Goal: Task Accomplishment & Management: Use online tool/utility

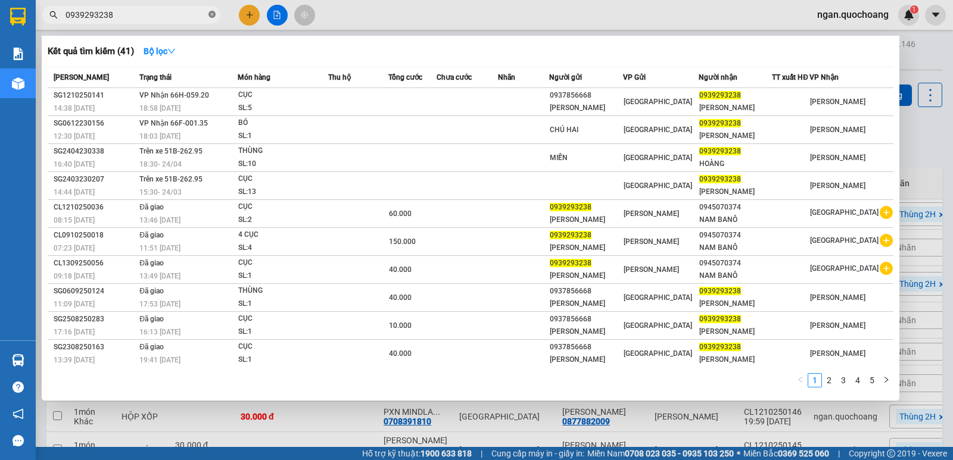
click at [212, 17] on icon "close-circle" at bounding box center [211, 14] width 7 height 7
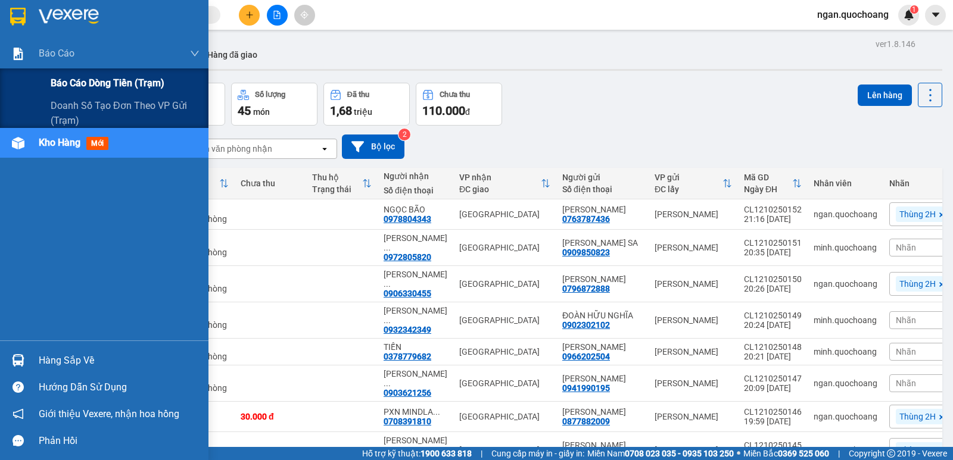
click at [79, 76] on span "Báo cáo dòng tiền (trạm)" at bounding box center [108, 83] width 114 height 15
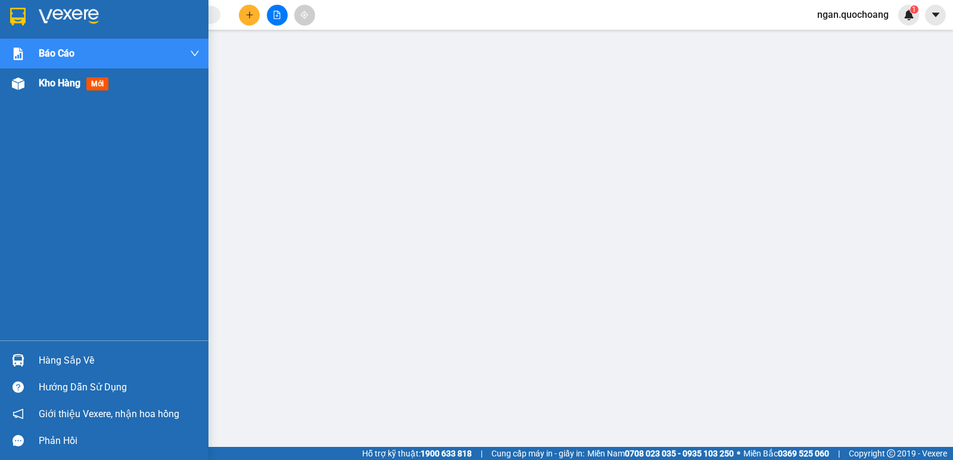
click at [42, 82] on span "Kho hàng" at bounding box center [60, 82] width 42 height 11
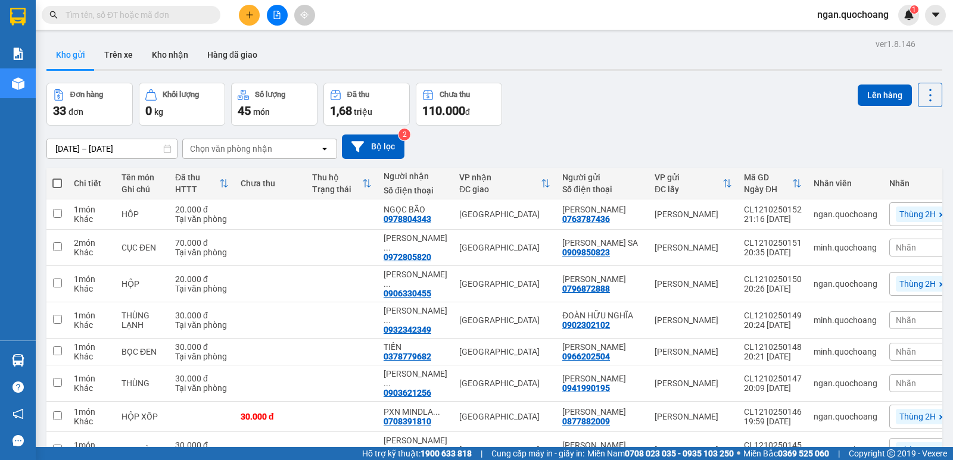
click at [51, 182] on th at bounding box center [56, 184] width 21 height 32
click at [57, 181] on span at bounding box center [57, 184] width 10 height 10
click at [57, 177] on input "checkbox" at bounding box center [57, 177] width 0 height 0
checkbox input "true"
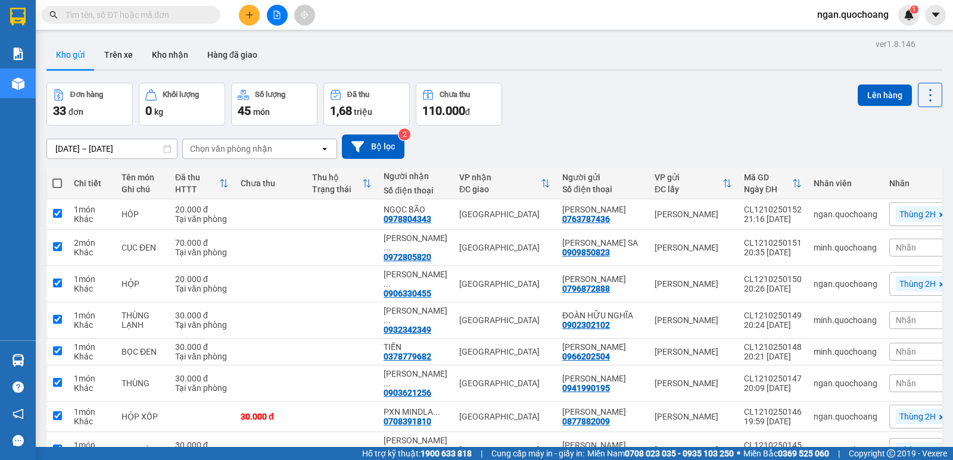
checkbox input "true"
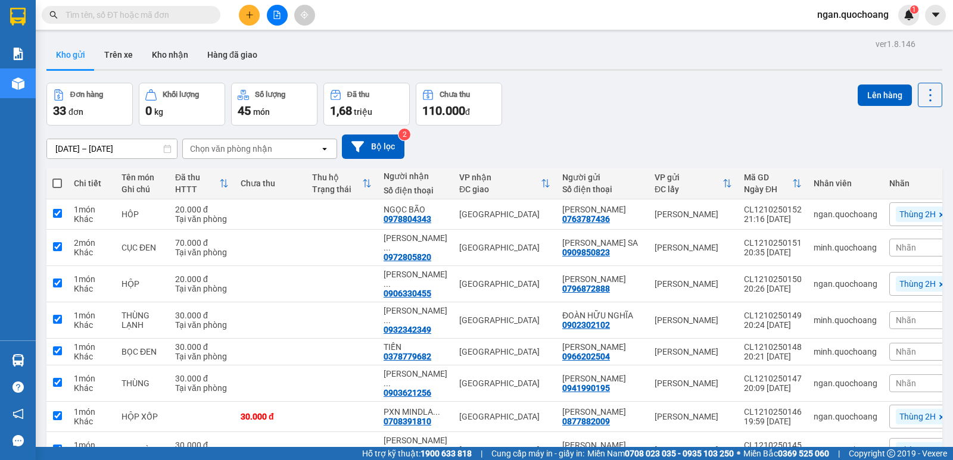
checkbox input "true"
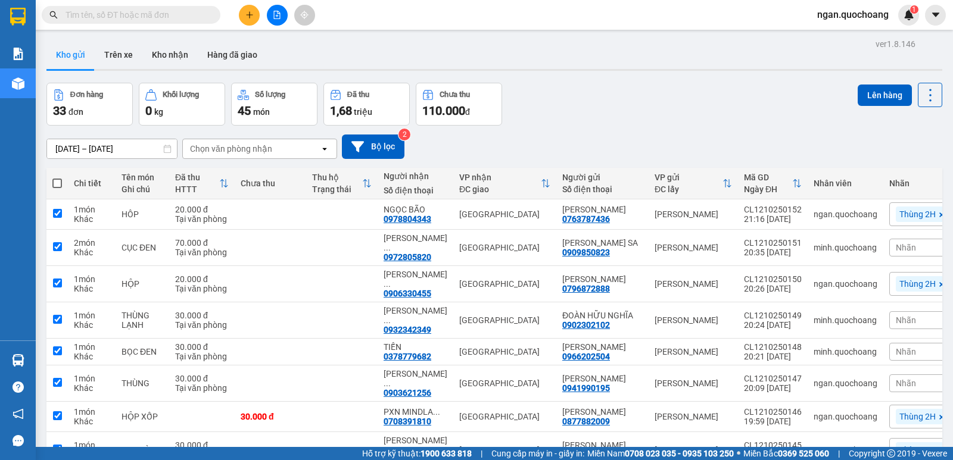
checkbox input "true"
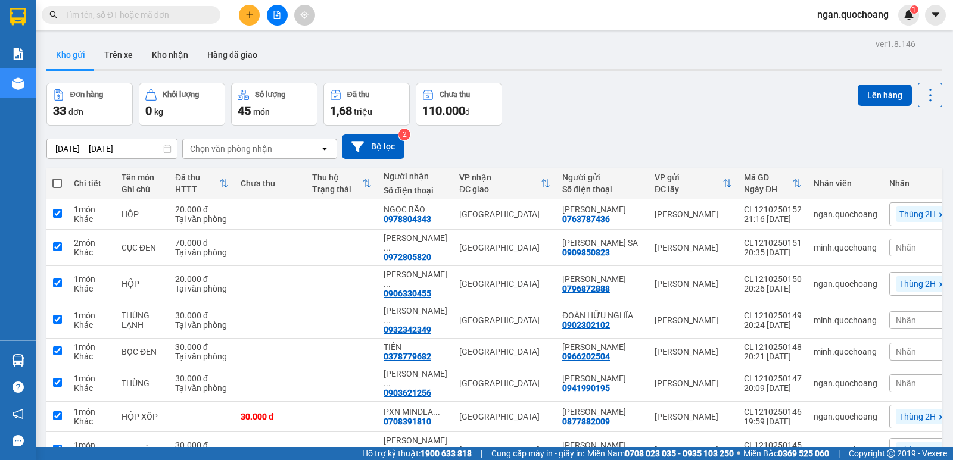
checkbox input "true"
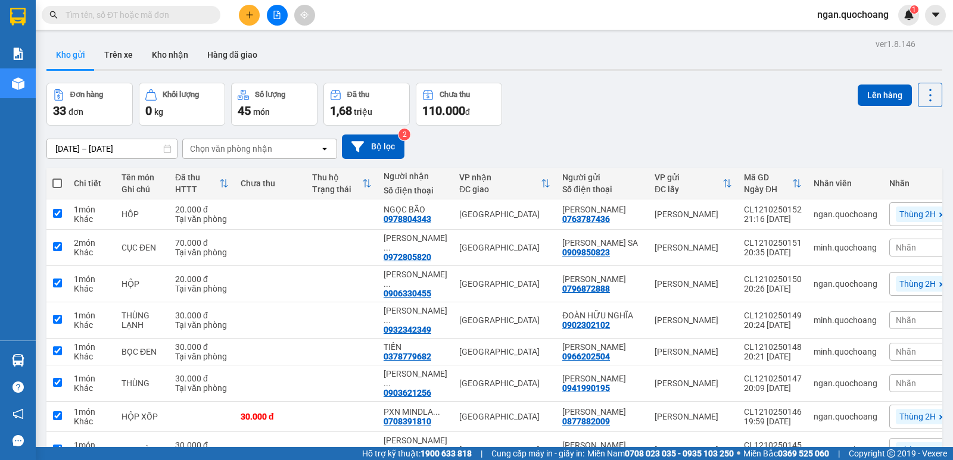
checkbox input "true"
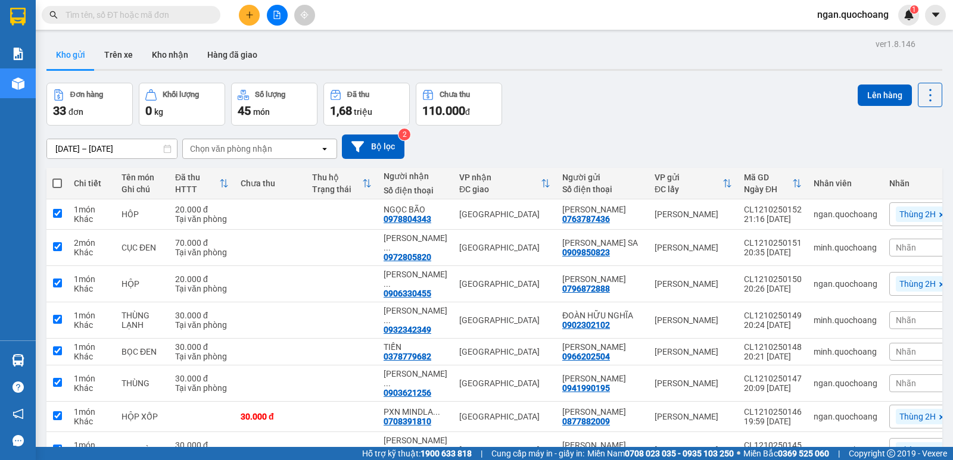
checkbox input "true"
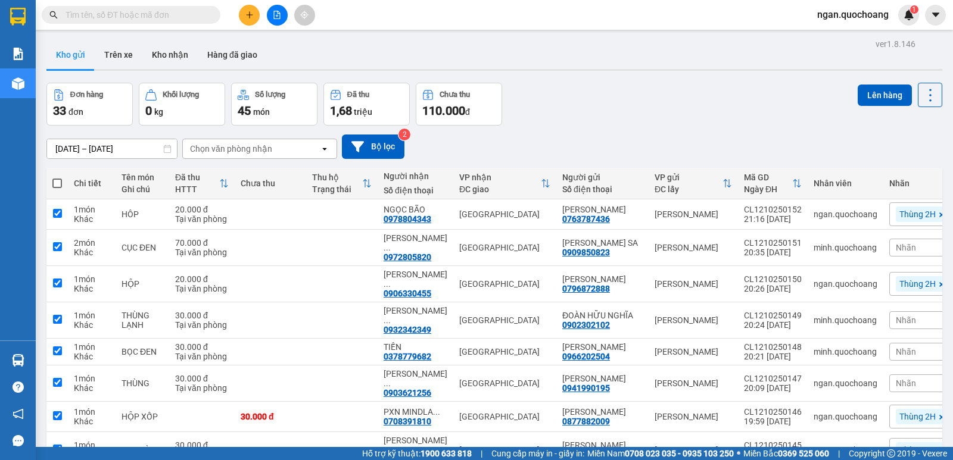
checkbox input "true"
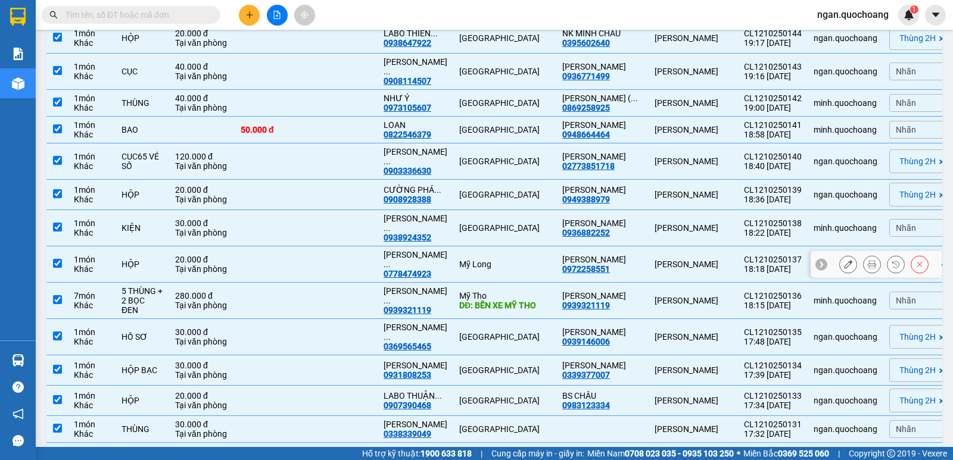
scroll to position [595, 0]
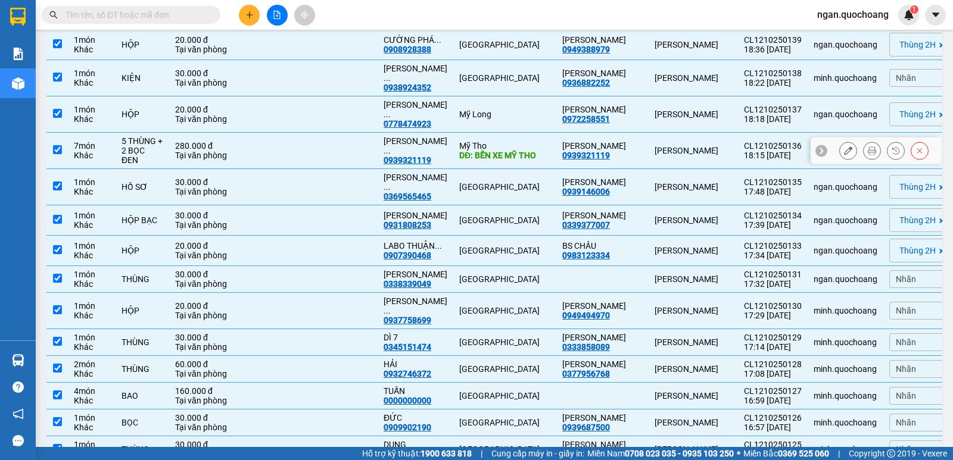
click at [59, 154] on input "checkbox" at bounding box center [57, 149] width 9 height 9
checkbox input "false"
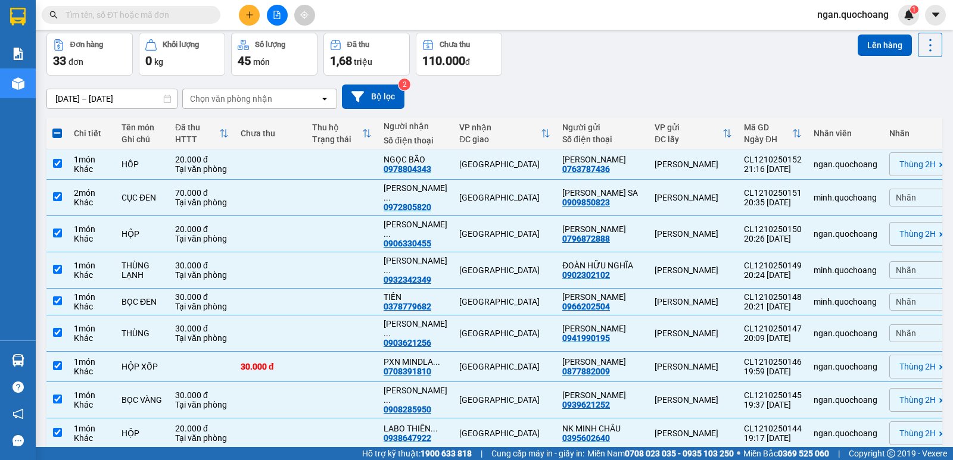
scroll to position [0, 0]
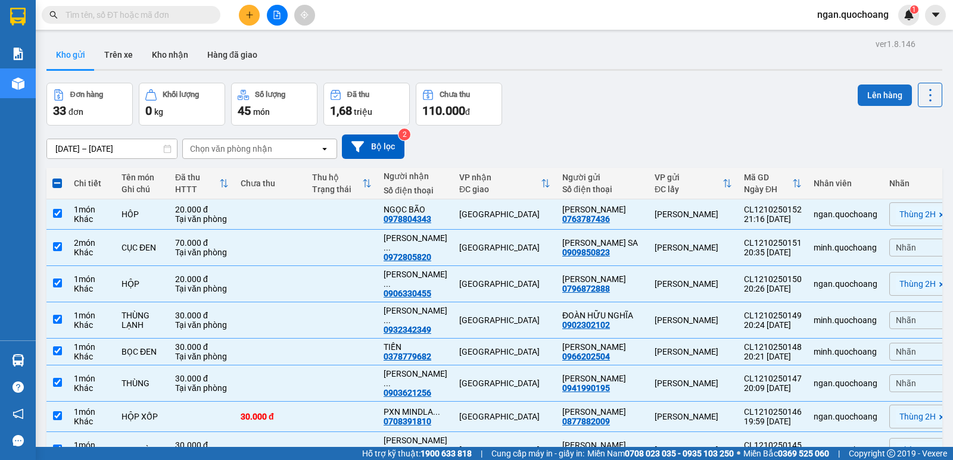
click at [866, 95] on button "Lên hàng" at bounding box center [884, 95] width 54 height 21
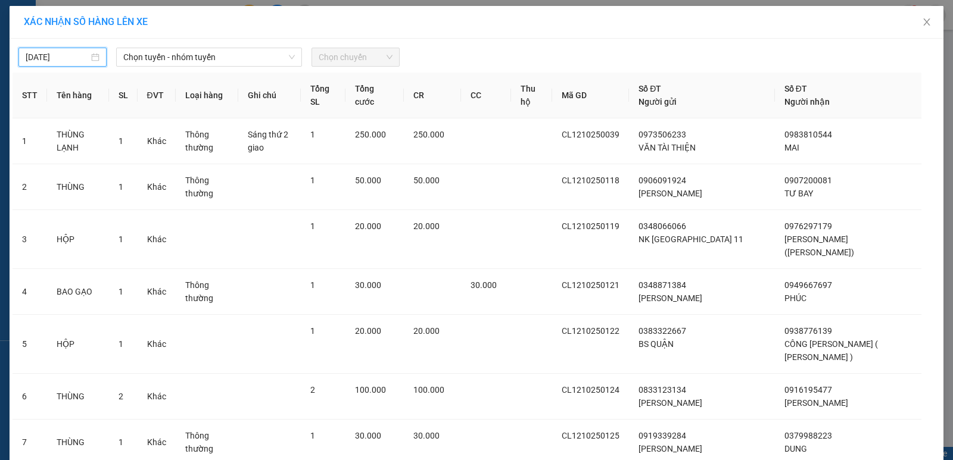
click at [39, 57] on input "[DATE]" at bounding box center [57, 57] width 63 height 13
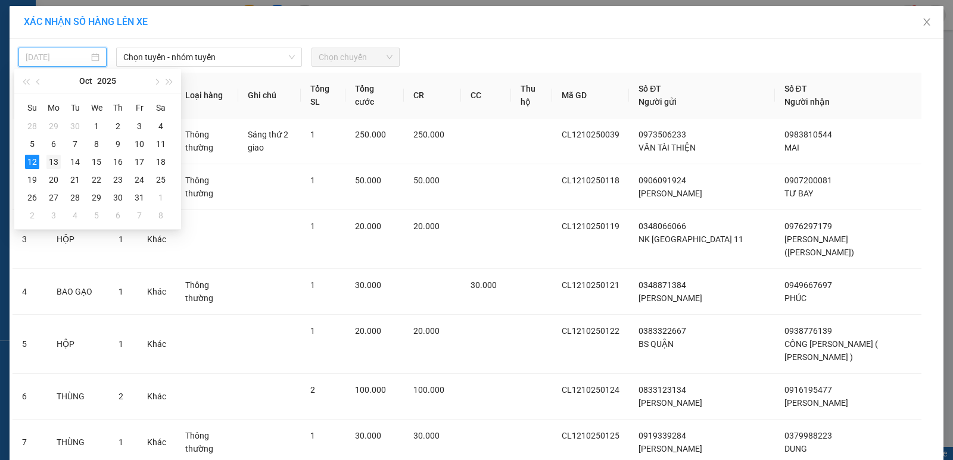
click at [49, 160] on div "13" at bounding box center [53, 162] width 14 height 14
type input "[DATE]"
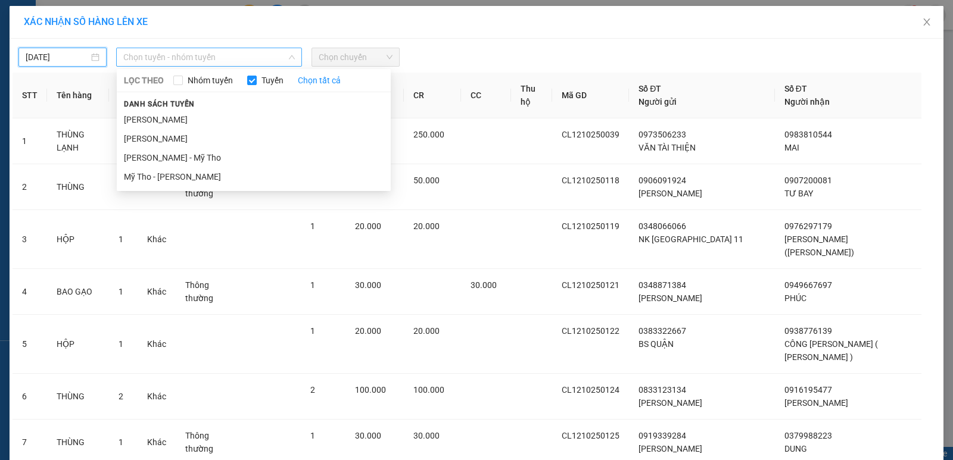
click at [142, 52] on span "Chọn tuyến - nhóm tuyến" at bounding box center [208, 57] width 171 height 18
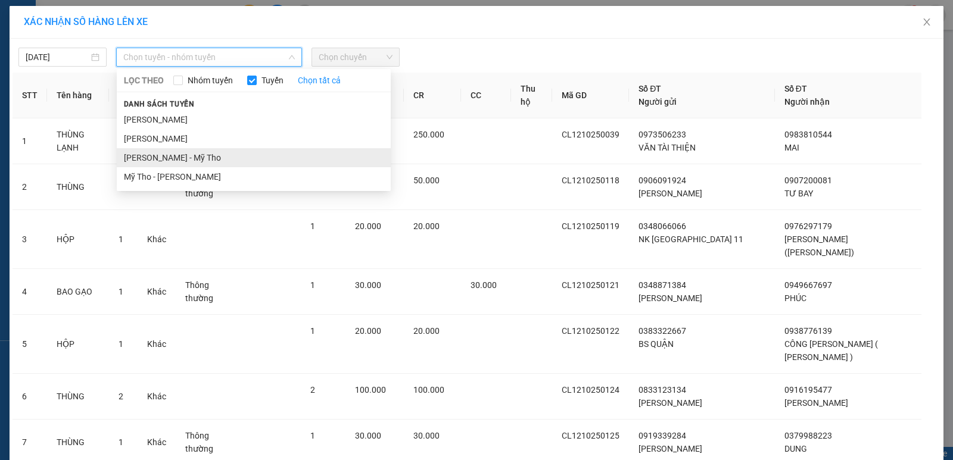
click at [170, 155] on li "[PERSON_NAME] - Mỹ Tho" at bounding box center [254, 157] width 274 height 19
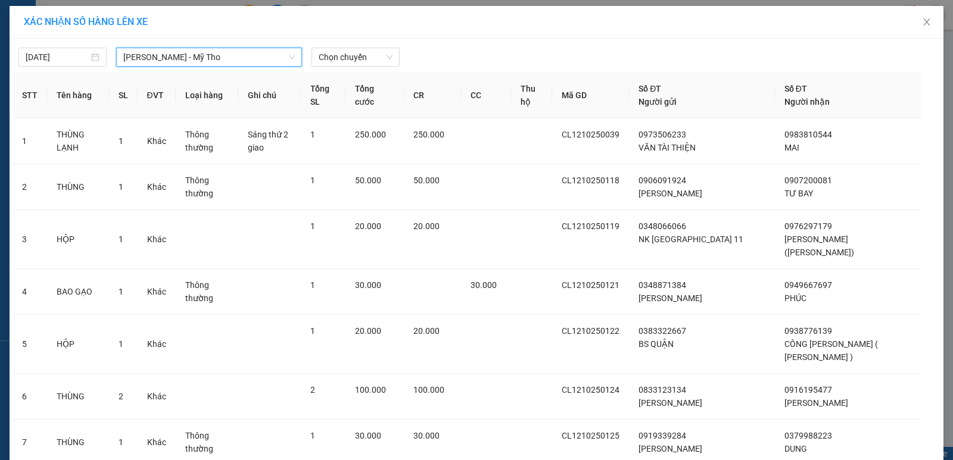
click at [216, 60] on span "[PERSON_NAME] - Mỹ Tho" at bounding box center [208, 57] width 171 height 18
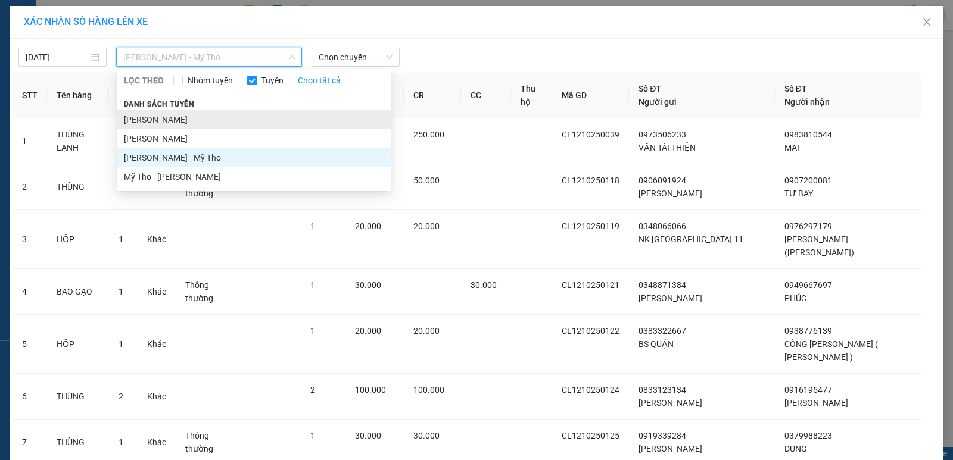
click at [179, 127] on li "[PERSON_NAME]" at bounding box center [254, 119] width 274 height 19
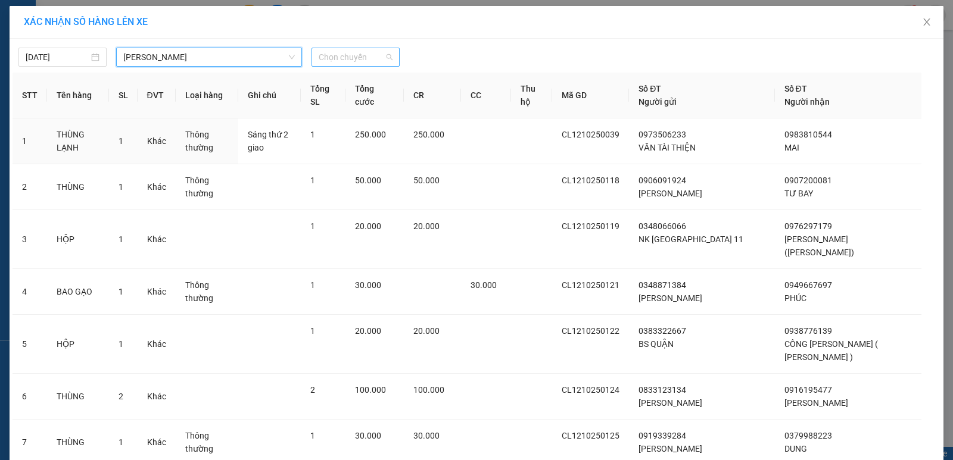
click at [348, 57] on span "Chọn chuyến" at bounding box center [356, 57] width 74 height 18
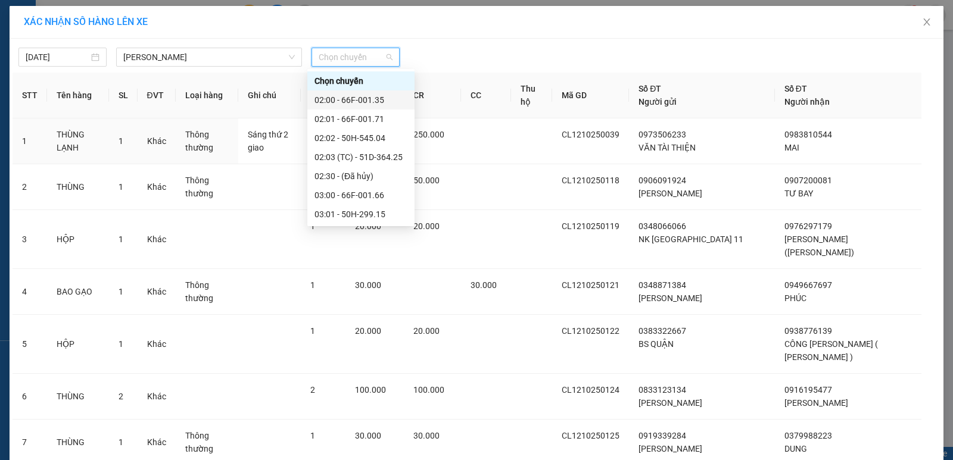
click at [375, 100] on div "02:00 - 66F-001.35" at bounding box center [360, 99] width 93 height 13
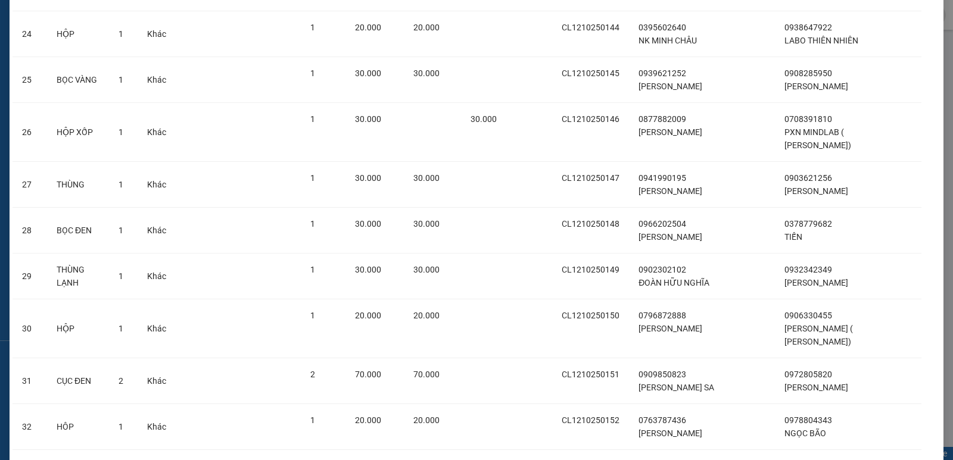
scroll to position [1298, 0]
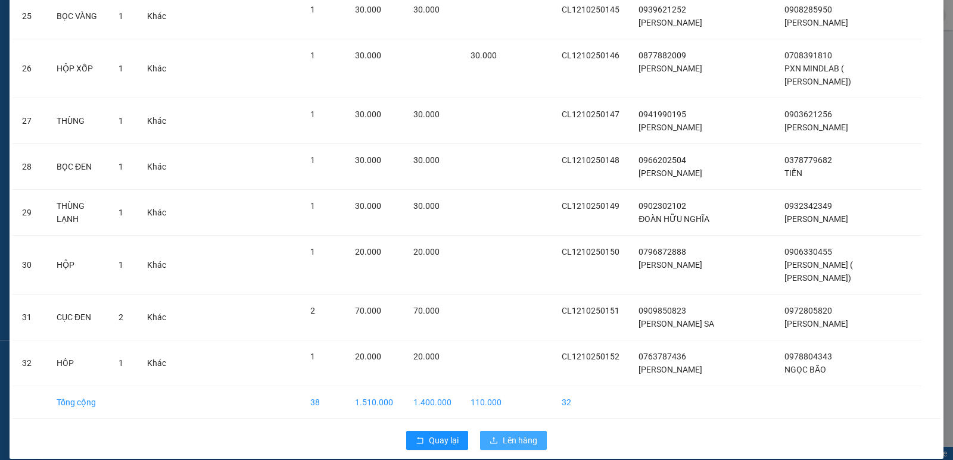
click at [514, 436] on button "Lên hàng" at bounding box center [513, 440] width 67 height 19
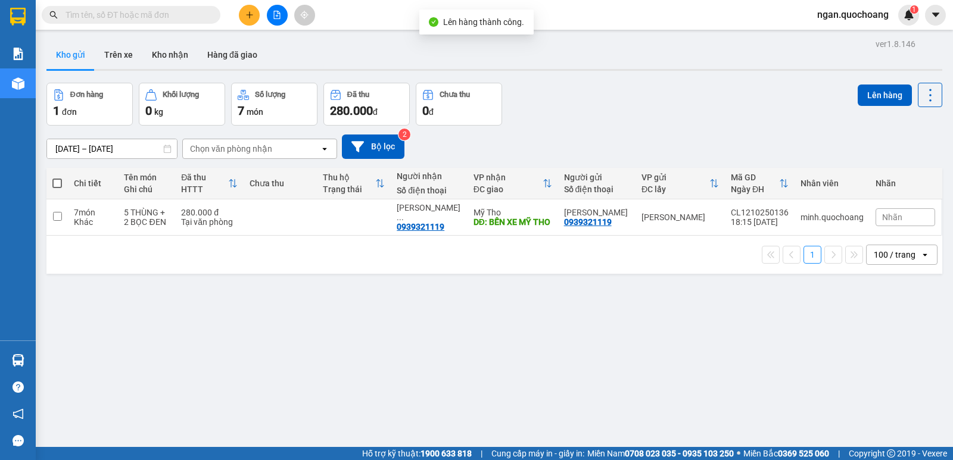
click at [822, 14] on span "ngan.quochoang" at bounding box center [852, 14] width 91 height 15
click at [832, 38] on span "Đăng xuất" at bounding box center [858, 36] width 66 height 13
